Goal: Information Seeking & Learning: Find specific page/section

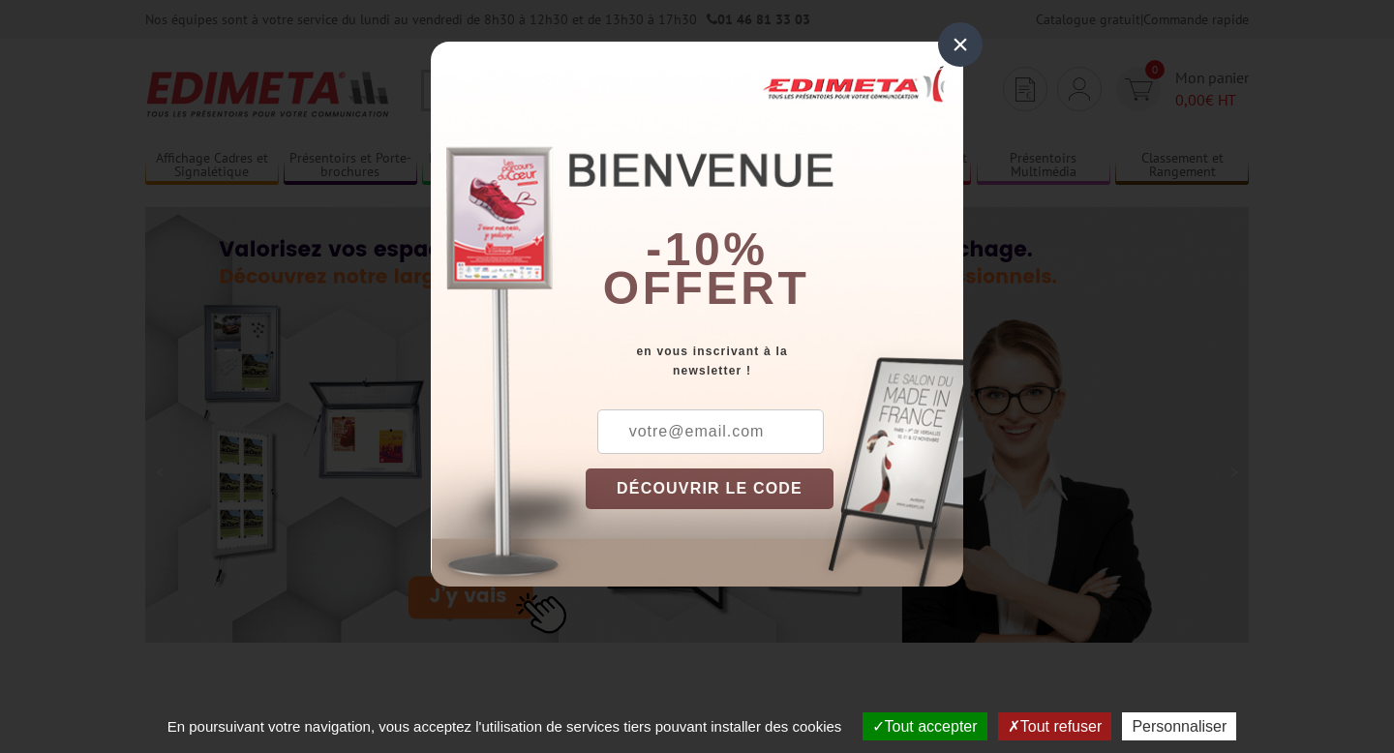
click at [963, 46] on div "×" at bounding box center [960, 44] width 45 height 45
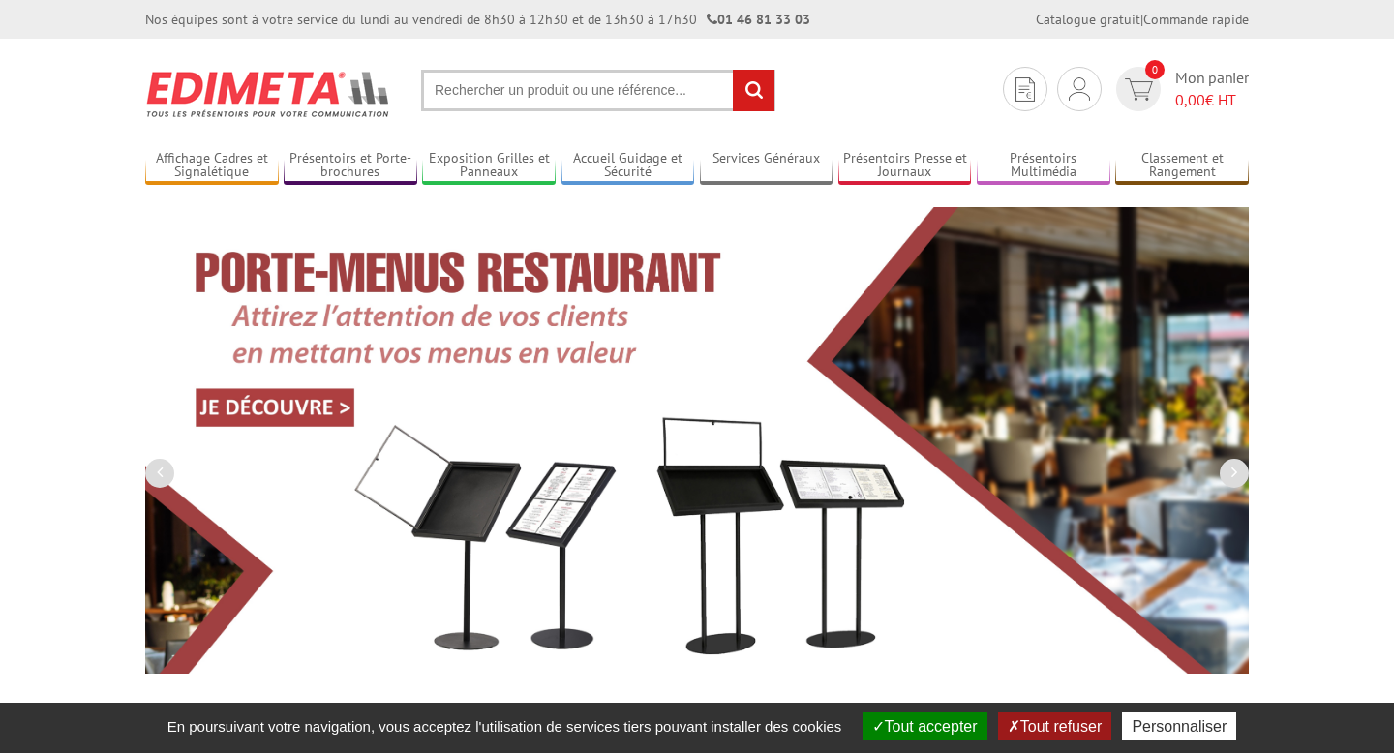
click at [551, 96] on input "text" at bounding box center [598, 91] width 354 height 42
paste input "KITPLEXIA3paysage)"
type input "KITPLEXIA3paysage)"
click at [733, 70] on input "rechercher" at bounding box center [754, 91] width 42 height 42
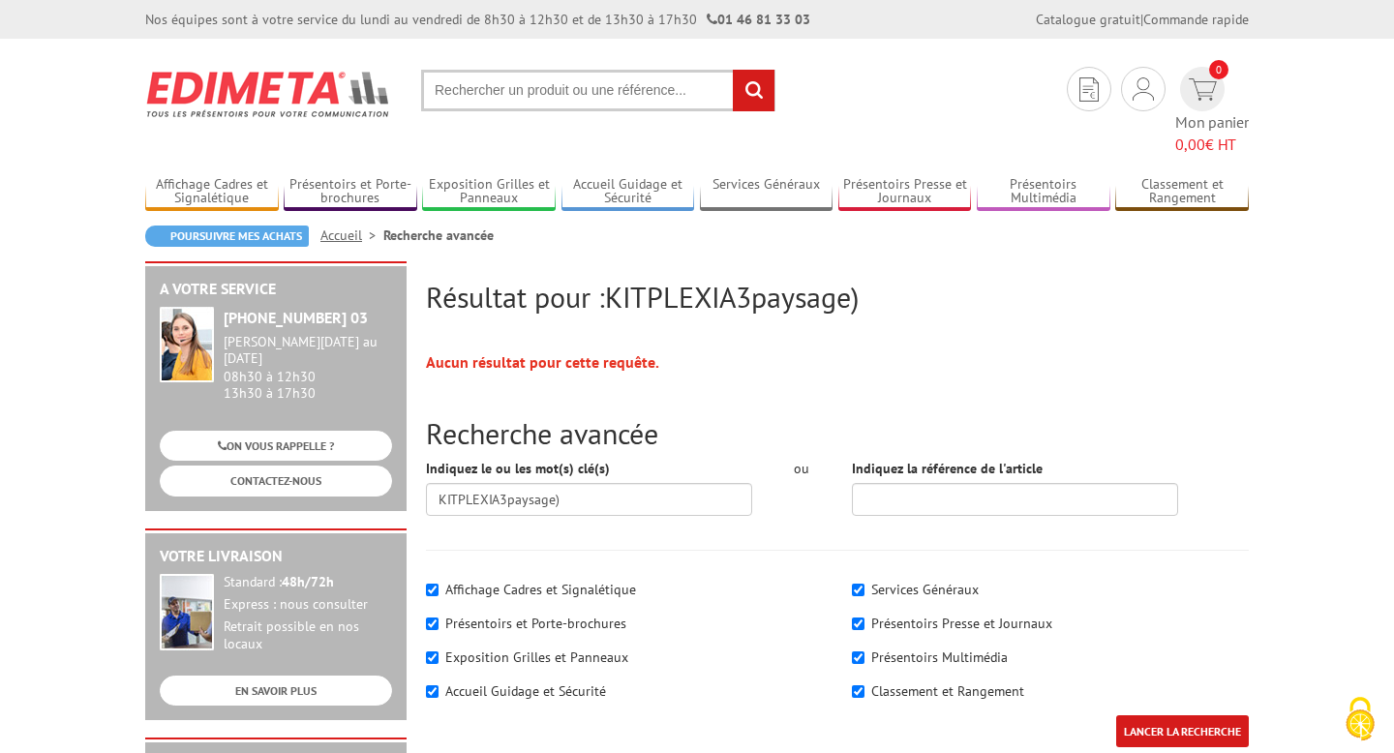
click at [542, 92] on input "text" at bounding box center [598, 91] width 354 height 42
paste input "KITPLEXIA3paysage)"
click at [497, 91] on input "KITPLEXIA3paysage)" at bounding box center [598, 91] width 354 height 42
click at [592, 93] on input "KITPLEXI A3 paysage)" at bounding box center [598, 91] width 354 height 42
type input "KITPLEXI A3 paysagE"
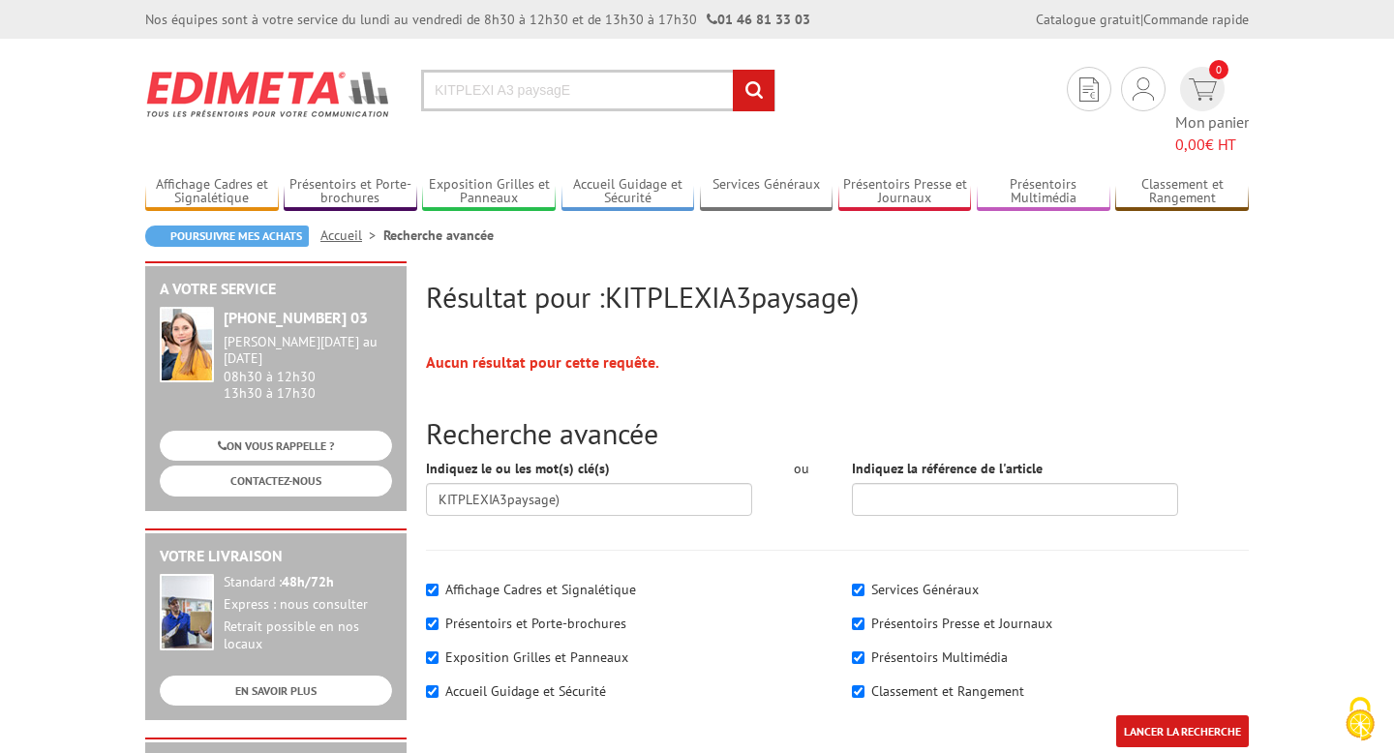
click at [733, 70] on input "rechercher" at bounding box center [754, 91] width 42 height 42
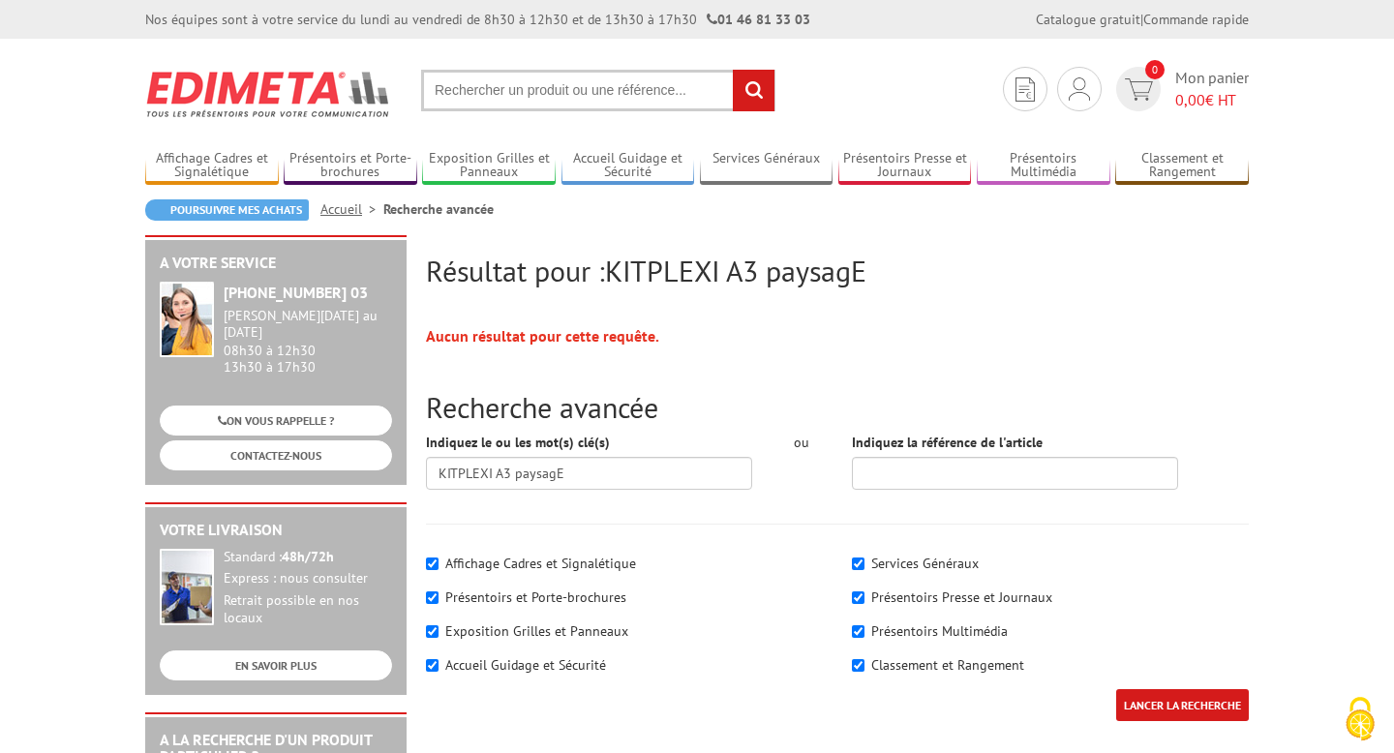
click at [574, 88] on input "text" at bounding box center [598, 91] width 354 height 42
type input "KIT PLEXI"
click at [733, 70] on input "rechercher" at bounding box center [754, 91] width 42 height 42
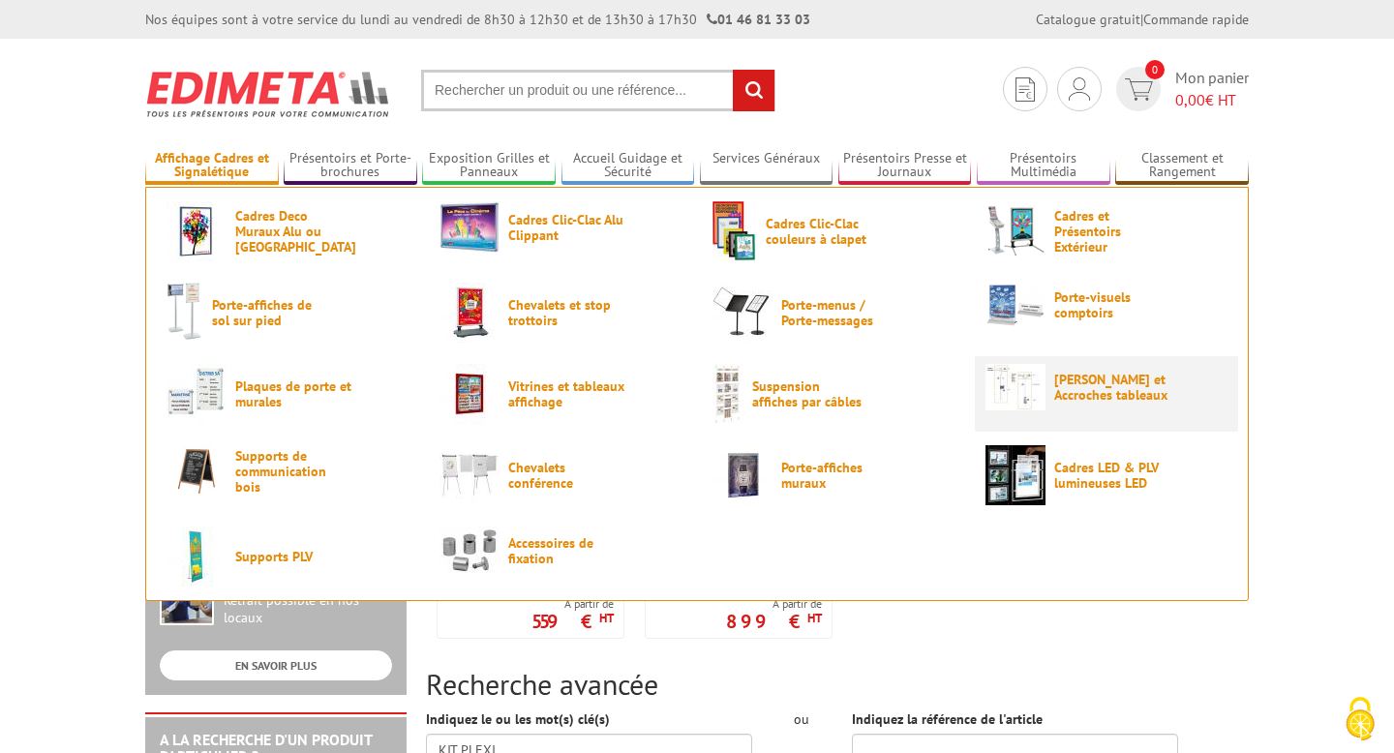
click at [1051, 397] on link "[PERSON_NAME] et Accroches tableaux" at bounding box center [1107, 387] width 242 height 46
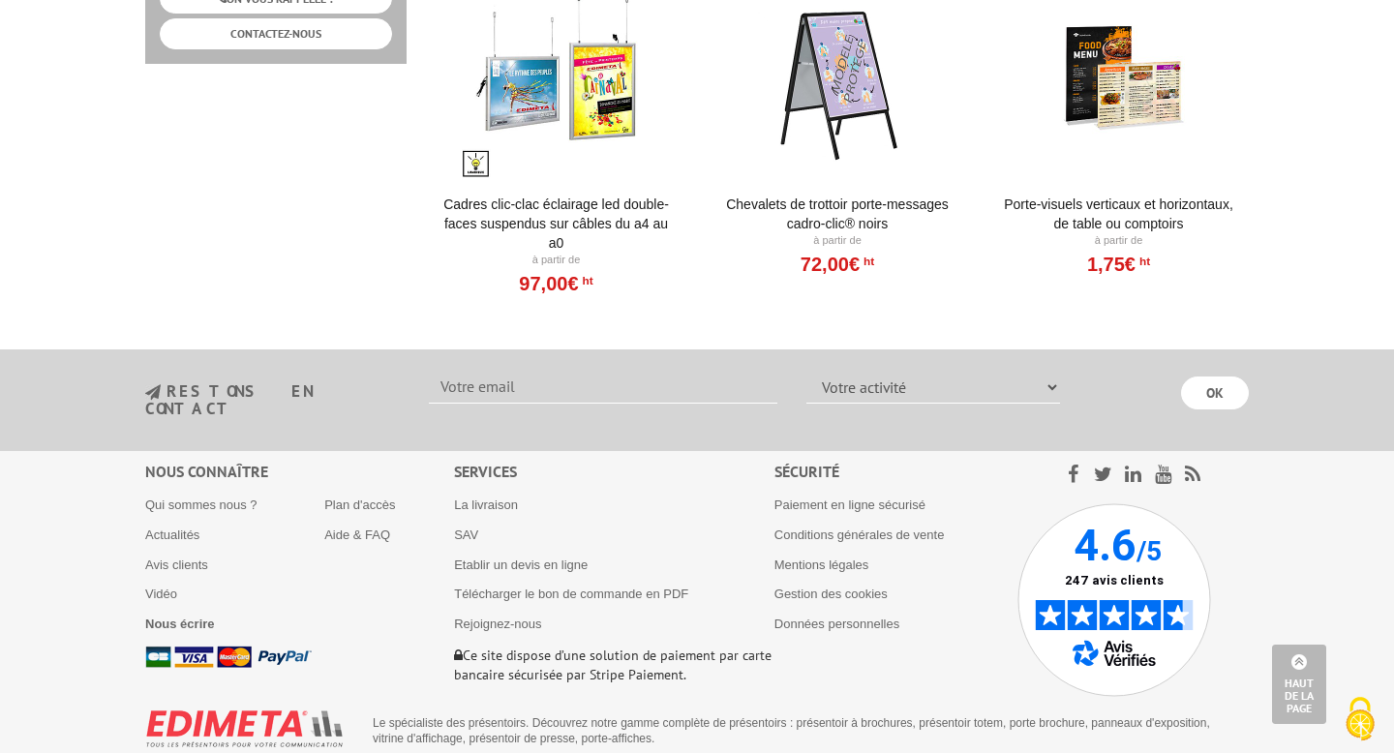
scroll to position [1538, 0]
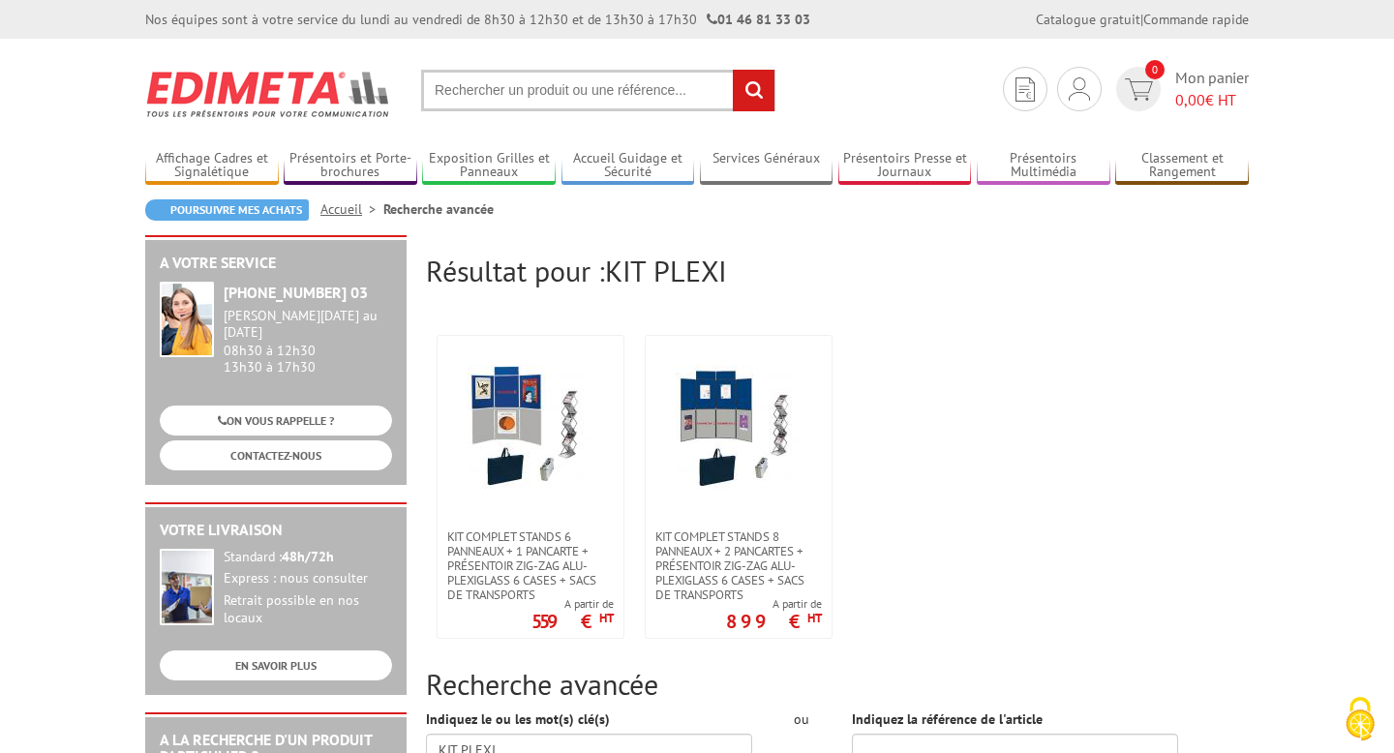
click at [531, 86] on input "text" at bounding box center [598, 91] width 354 height 42
type input "plexi plafond"
click at [733, 70] on input "rechercher" at bounding box center [754, 91] width 42 height 42
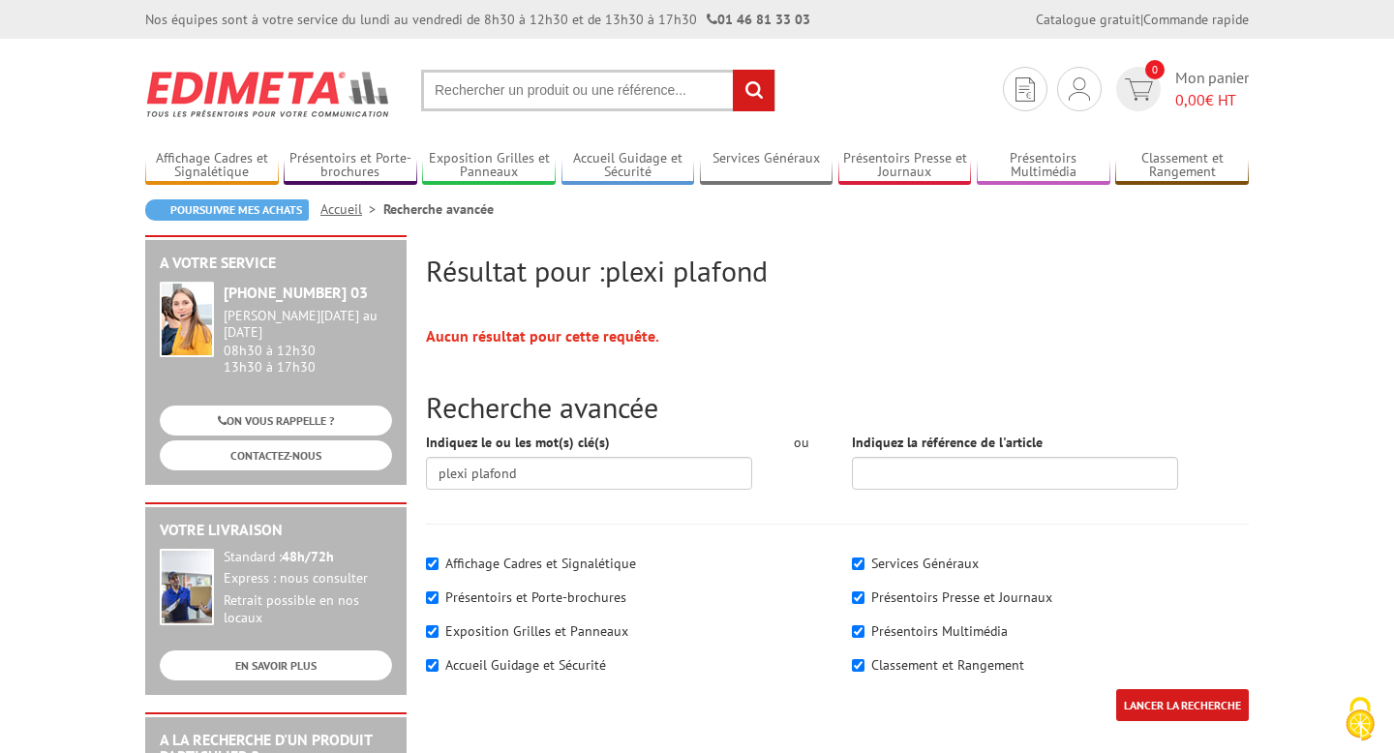
click at [524, 92] on input "text" at bounding box center [598, 91] width 354 height 42
click at [524, 95] on input "text" at bounding box center [598, 91] width 354 height 42
click at [520, 96] on input "text" at bounding box center [598, 91] width 354 height 42
paste input "KITPLEXIA3paysage)"
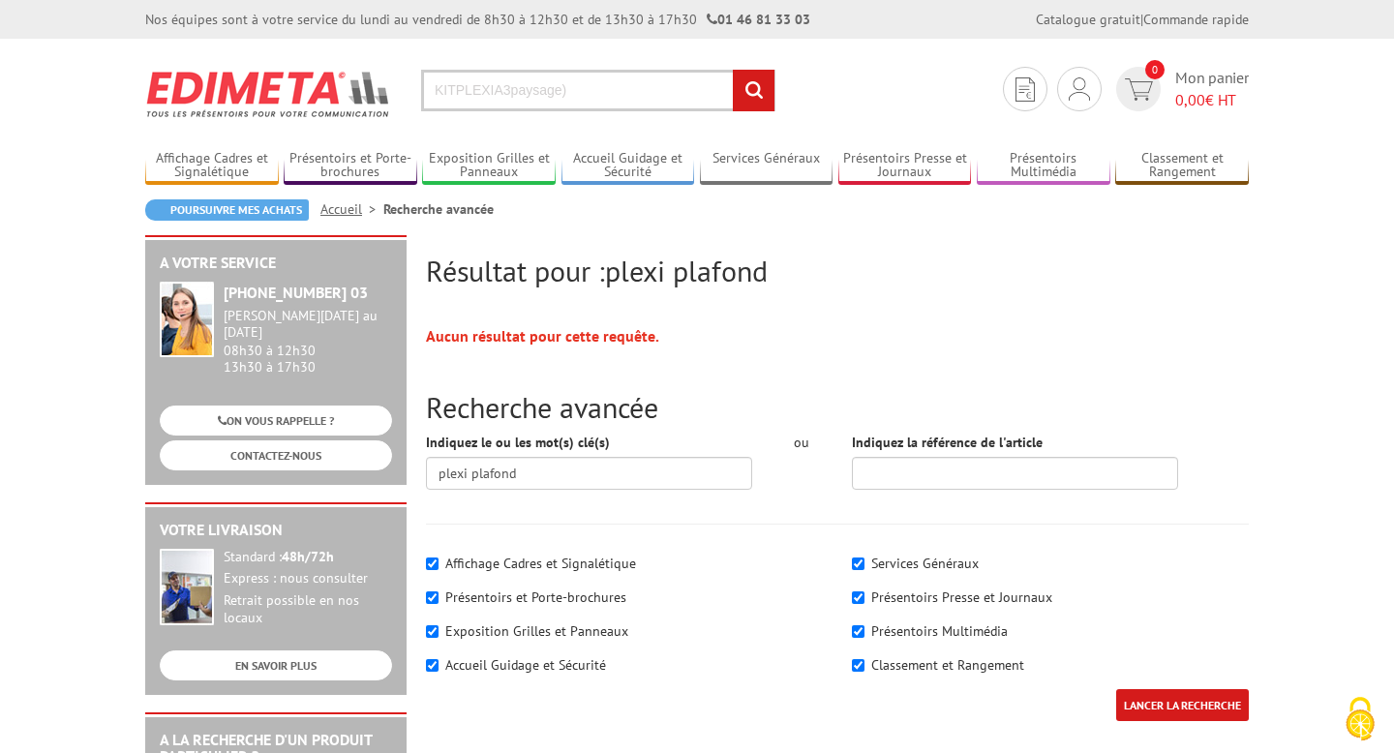
type input "KITPLEXIA3paysage)"
click at [733, 70] on input "rechercher" at bounding box center [754, 91] width 42 height 42
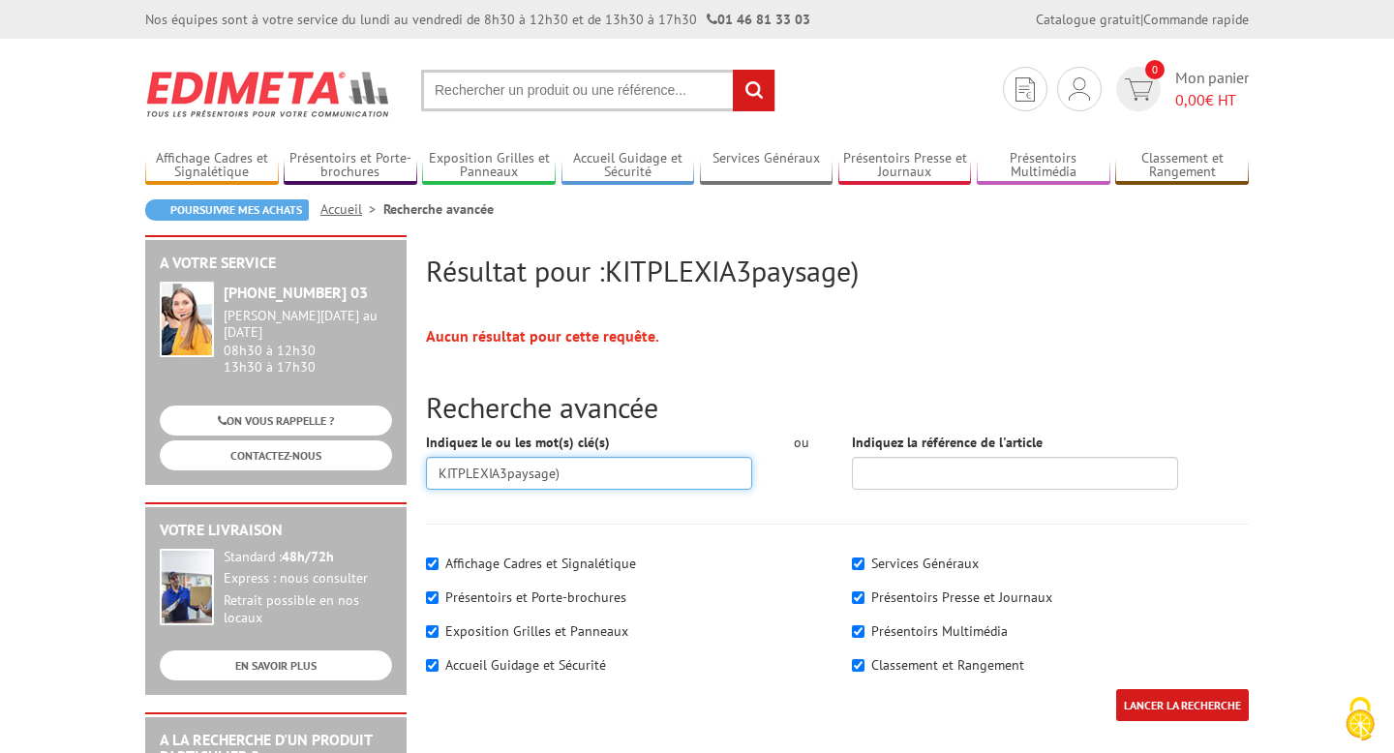
click at [586, 469] on input "KITPLEXIA3paysage)" at bounding box center [589, 473] width 326 height 33
click at [460, 475] on input "KITPLEXIA3paysage" at bounding box center [589, 473] width 326 height 33
click at [501, 475] on input "KIT PLEXIA3paysage" at bounding box center [589, 473] width 326 height 33
type input "KIT PLEXI A3 paysage"
click at [1117, 689] on input "LANCER LA RECHERCHE" at bounding box center [1183, 705] width 133 height 32
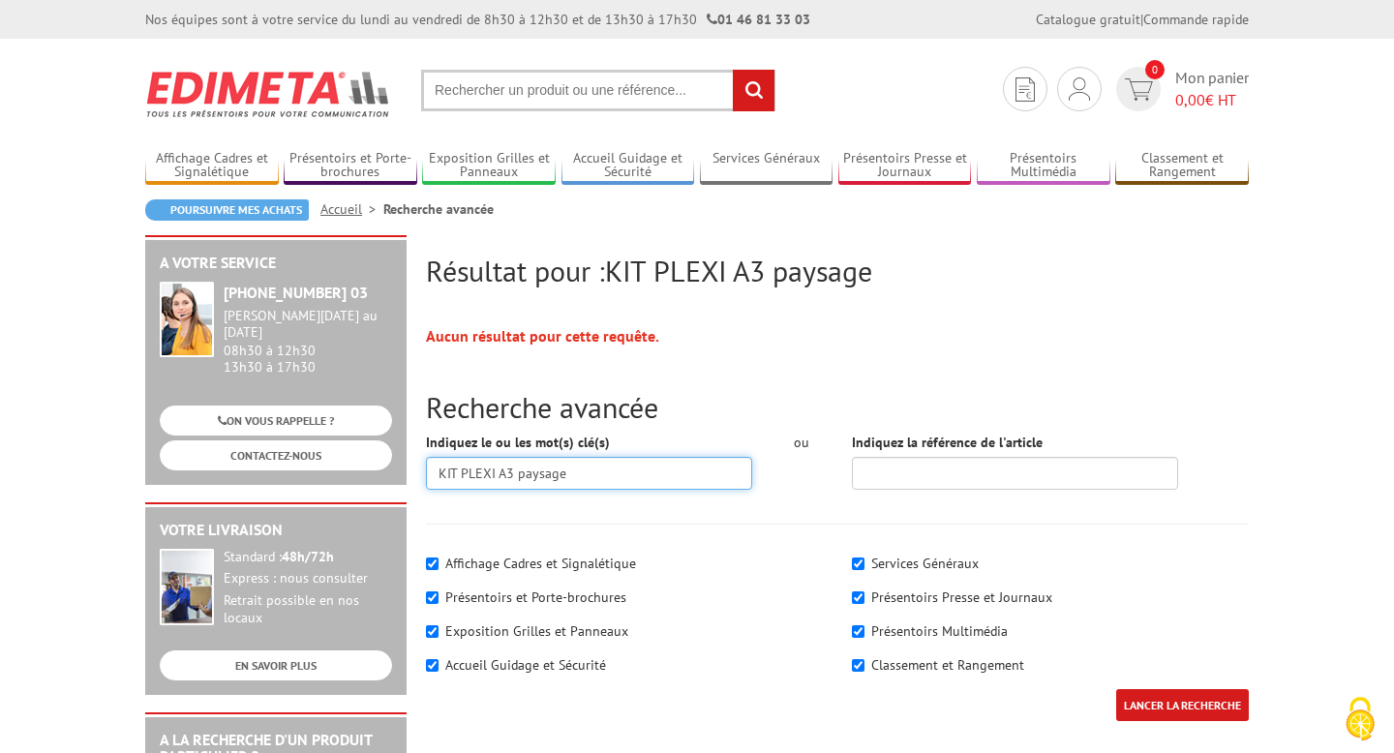
click at [510, 486] on input "KIT PLEXI A3 paysage" at bounding box center [589, 473] width 326 height 33
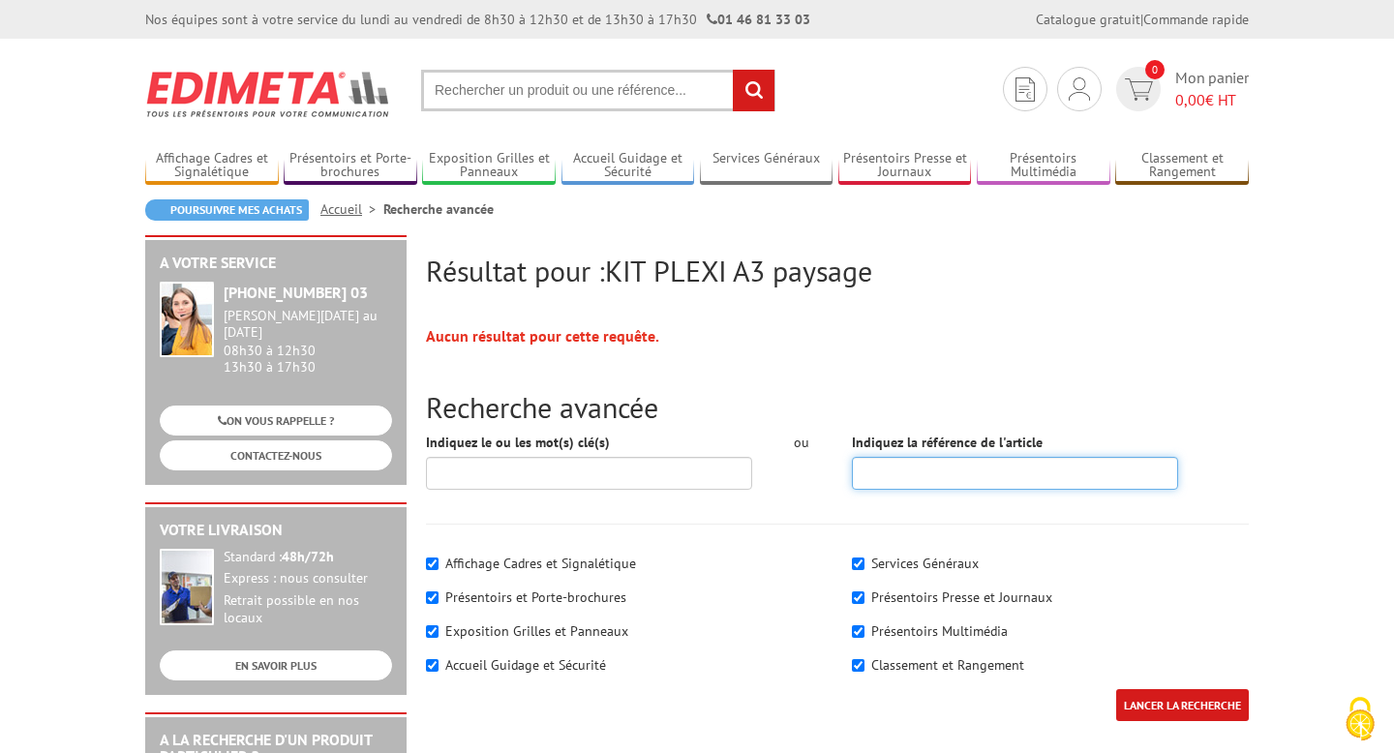
click at [901, 469] on input "Indiquez la référence de l'article" at bounding box center [1015, 473] width 326 height 33
paste input "KIT PLEXI A3 paysage"
type input "KIT PLEXI A3 paysage"
click at [1117, 689] on input "LANCER LA RECHERCHE" at bounding box center [1183, 705] width 133 height 32
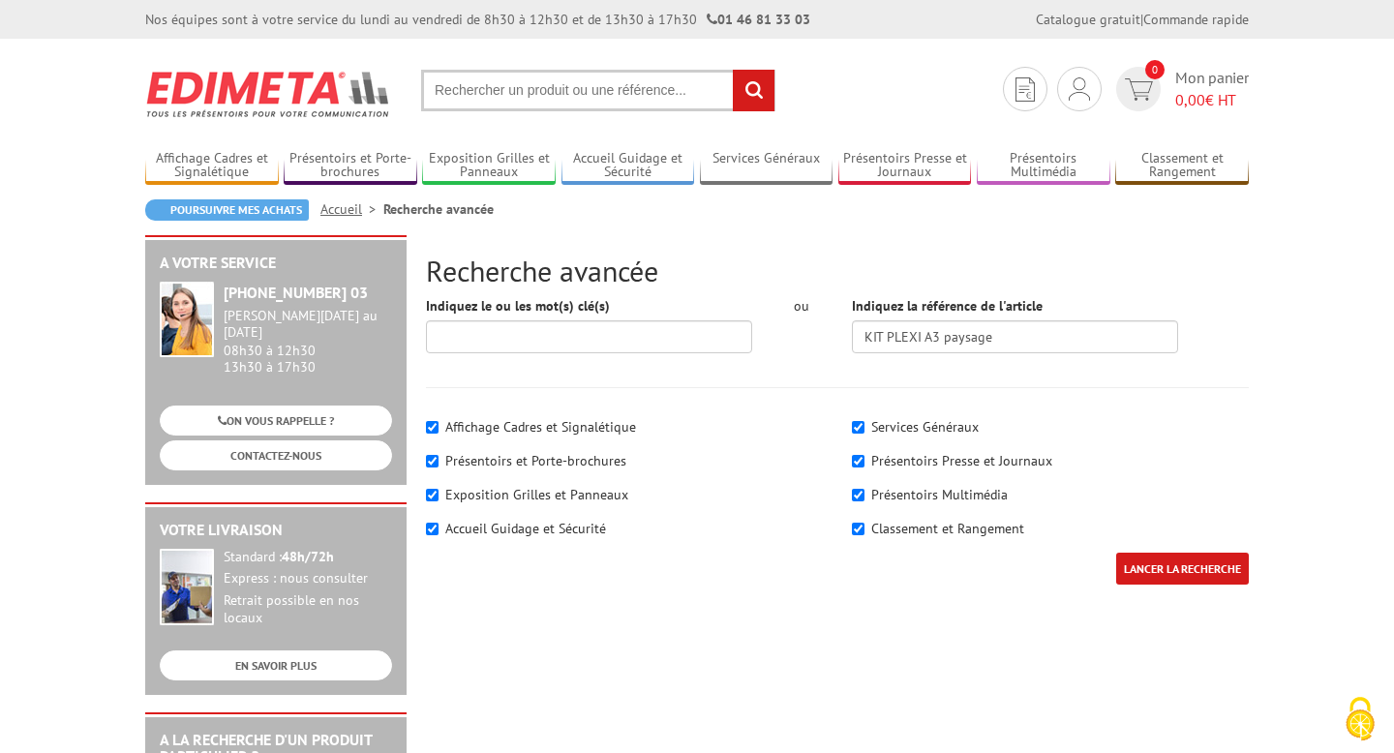
click at [533, 93] on input "text" at bounding box center [598, 91] width 354 height 42
